Goal: Transaction & Acquisition: Purchase product/service

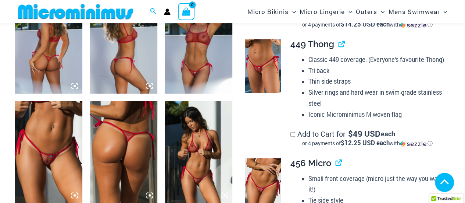
scroll to position [426, 0]
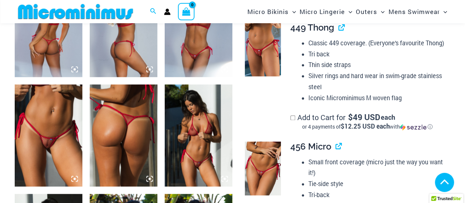
click at [39, 118] on img at bounding box center [49, 134] width 68 height 101
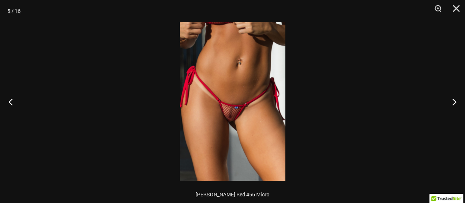
scroll to position [417, 0]
click at [450, 101] on button "Next" at bounding box center [451, 101] width 28 height 37
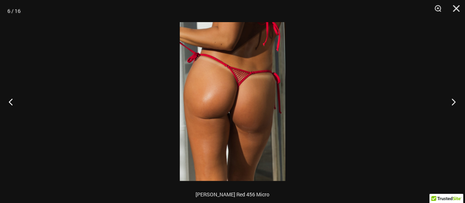
click at [450, 100] on button "Next" at bounding box center [451, 101] width 28 height 37
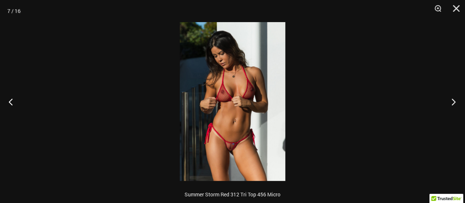
scroll to position [408, 0]
click at [451, 102] on button "Next" at bounding box center [451, 101] width 28 height 37
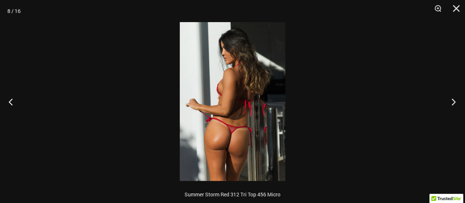
click at [452, 103] on button "Next" at bounding box center [451, 101] width 28 height 37
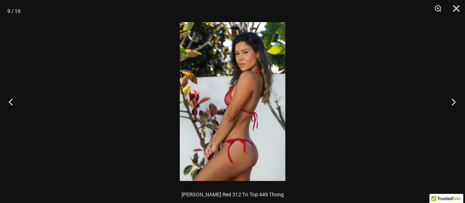
click at [452, 103] on button "Next" at bounding box center [451, 101] width 28 height 37
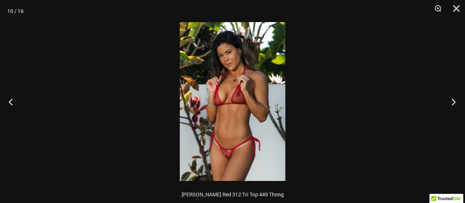
click at [452, 103] on button "Next" at bounding box center [451, 101] width 28 height 37
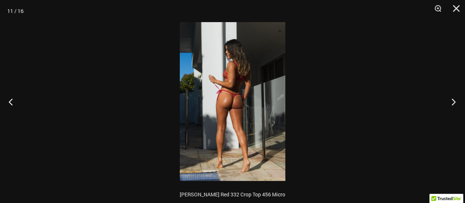
click at [453, 103] on button "Next" at bounding box center [451, 101] width 28 height 37
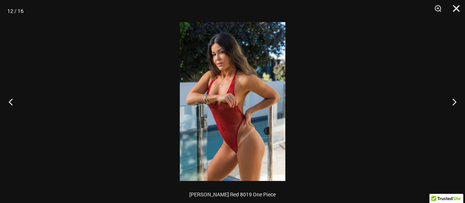
click at [457, 8] on button "Close" at bounding box center [453, 11] width 18 height 22
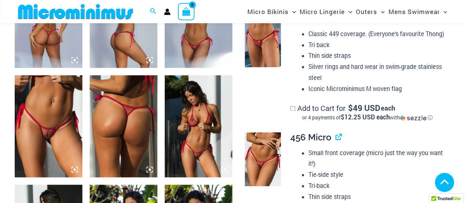
scroll to position [445, 0]
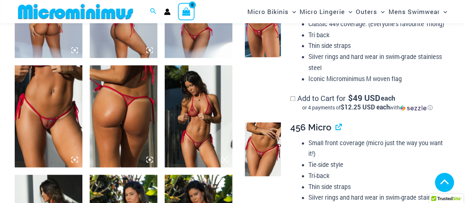
click at [258, 41] on img at bounding box center [263, 30] width 36 height 54
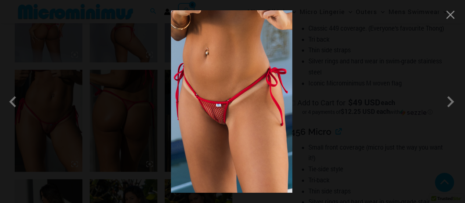
scroll to position [436, 0]
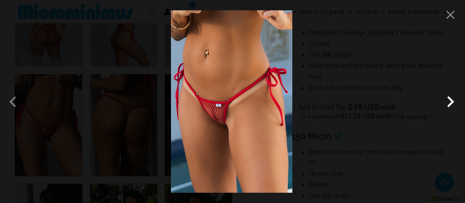
click at [449, 102] on span at bounding box center [450, 101] width 22 height 22
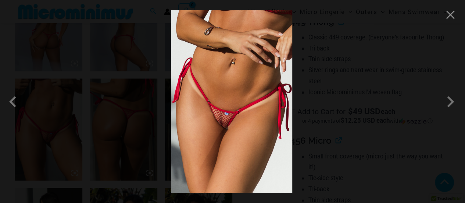
scroll to position [427, 0]
